Goal: Task Accomplishment & Management: Use online tool/utility

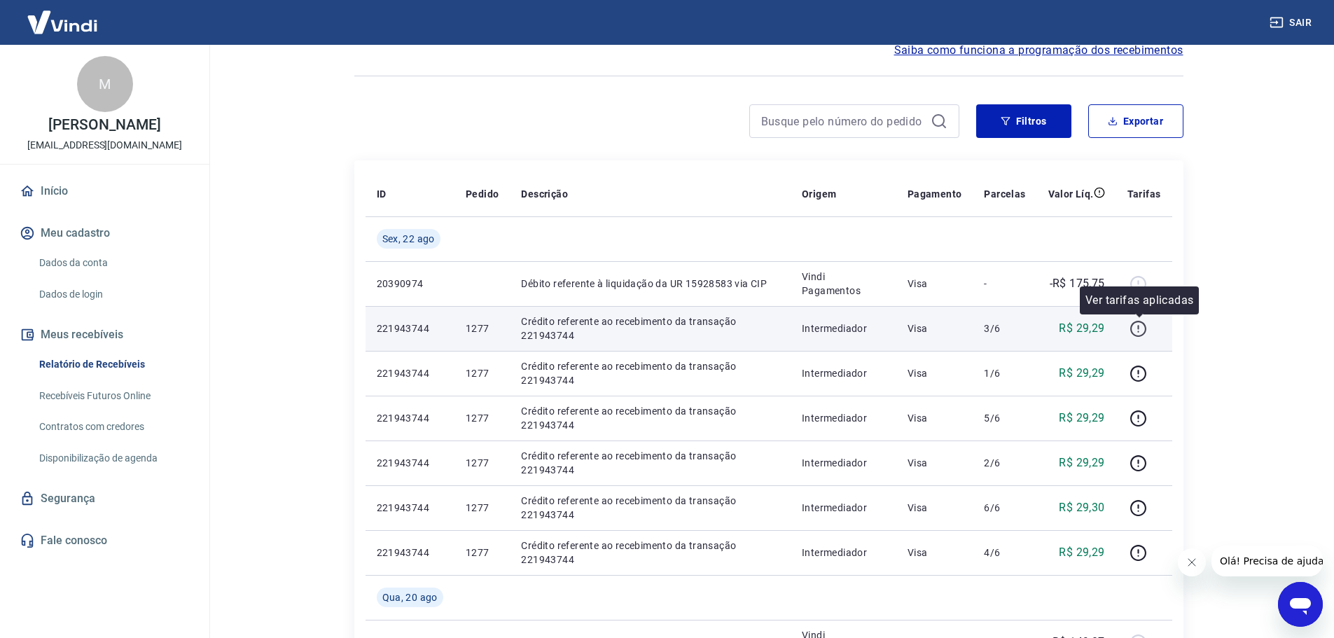
click at [1139, 326] on icon "button" at bounding box center [1138, 327] width 1 height 4
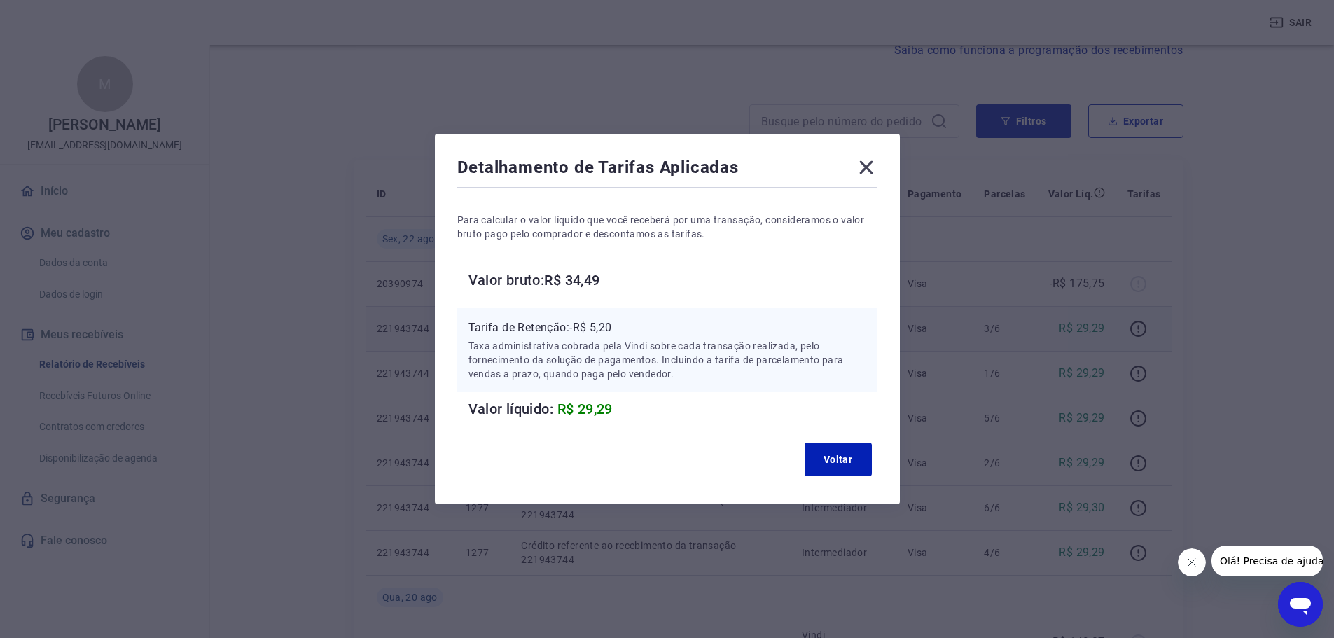
click at [869, 167] on icon at bounding box center [865, 167] width 13 height 13
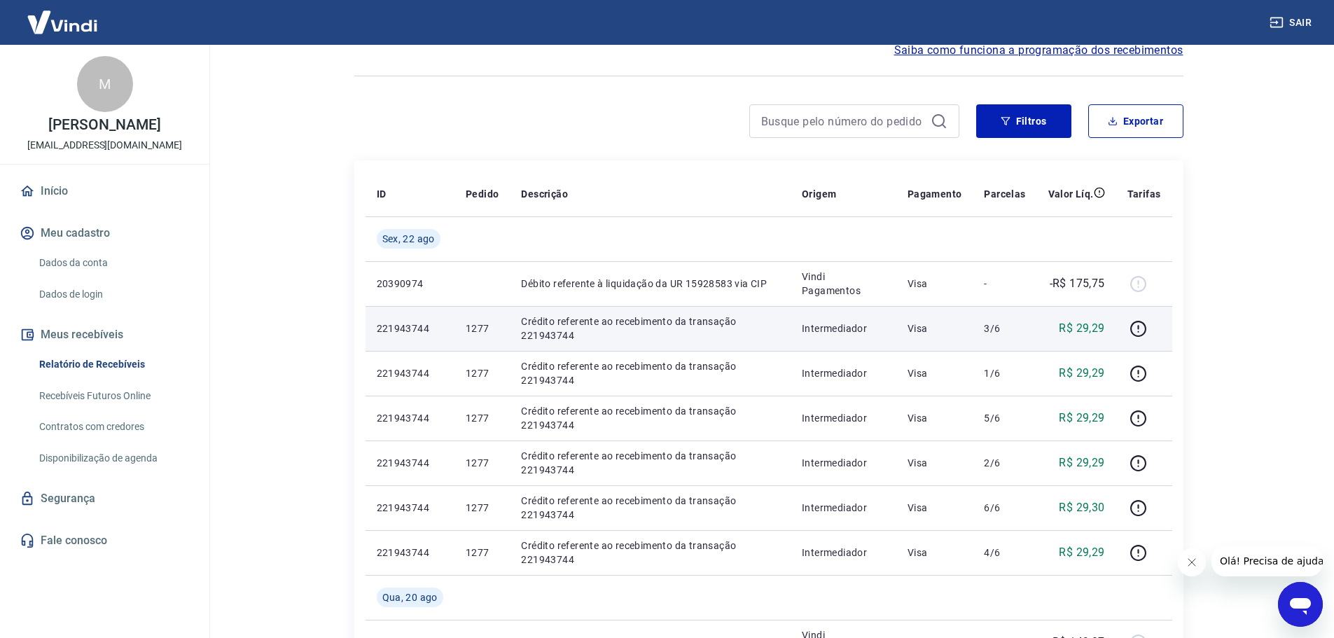
click at [108, 407] on link "Recebíveis Futuros Online" at bounding box center [113, 396] width 159 height 29
